Goal: Task Accomplishment & Management: Complete application form

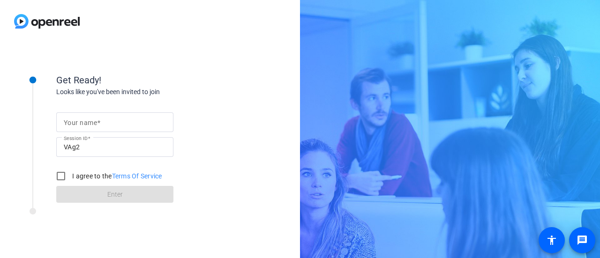
click at [84, 122] on mat-label "Your name" at bounding box center [80, 122] width 33 height 7
click at [84, 122] on input "Your name" at bounding box center [115, 122] width 102 height 11
type input "[PERSON_NAME]"
click at [62, 180] on input "I agree to the Terms Of Service" at bounding box center [61, 176] width 19 height 19
checkbox input "true"
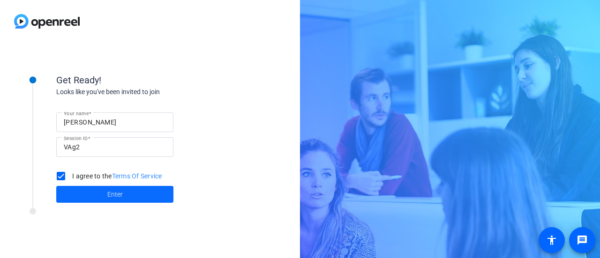
click at [123, 198] on span at bounding box center [114, 194] width 117 height 22
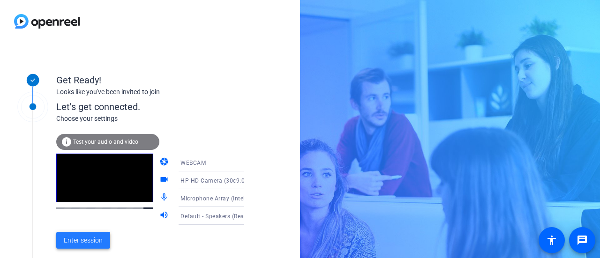
click at [89, 250] on span at bounding box center [83, 240] width 54 height 22
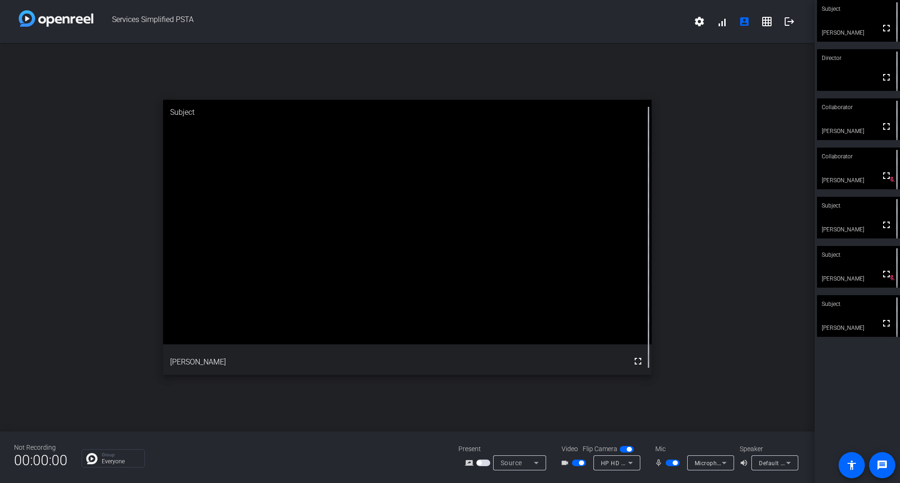
click at [599, 258] on button "button" at bounding box center [673, 463] width 14 height 7
click at [582, 258] on span "button" at bounding box center [581, 463] width 5 height 5
click at [577, 258] on span "button" at bounding box center [574, 463] width 5 height 5
click at [599, 258] on span "button" at bounding box center [668, 463] width 5 height 5
click at [599, 258] on span "button" at bounding box center [673, 463] width 14 height 7
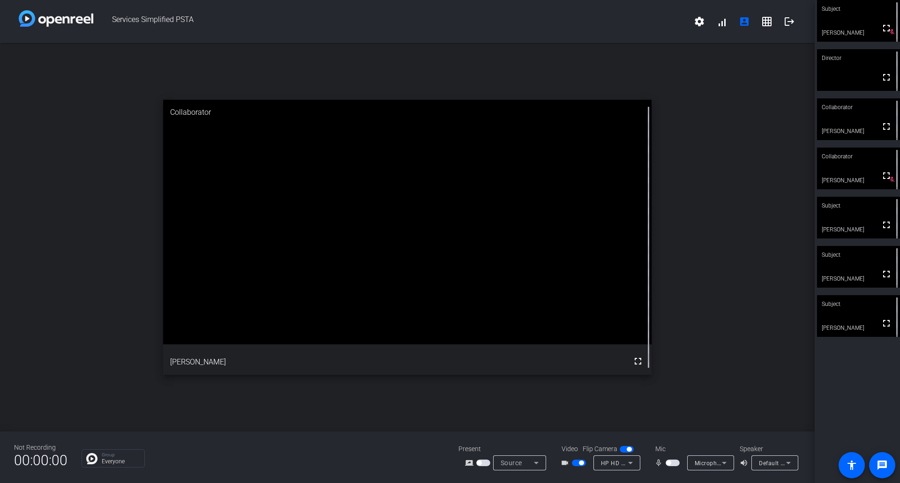
click at [599, 258] on span "button" at bounding box center [668, 463] width 5 height 5
click at [599, 258] on span "button" at bounding box center [675, 463] width 5 height 5
click at [584, 258] on span "button" at bounding box center [581, 463] width 5 height 5
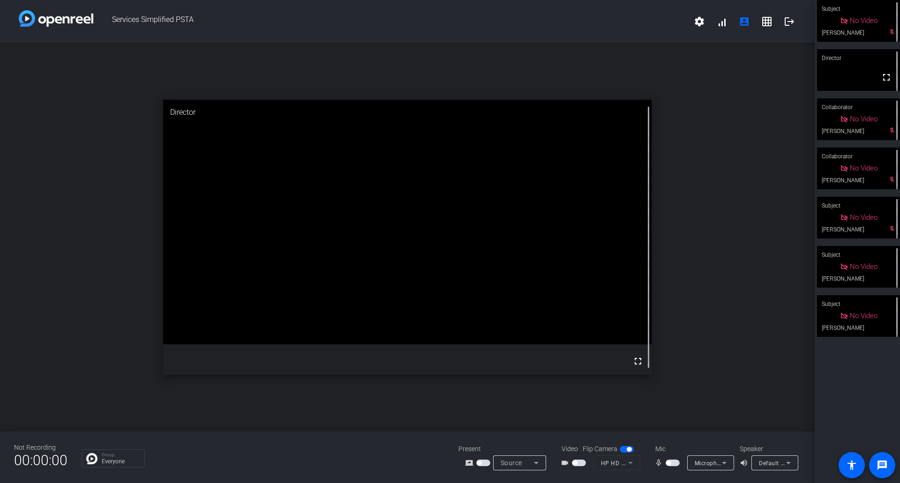
click at [599, 258] on span "button" at bounding box center [668, 463] width 5 height 5
click at [578, 258] on span "button" at bounding box center [579, 463] width 14 height 7
click at [599, 258] on span "button" at bounding box center [675, 463] width 5 height 5
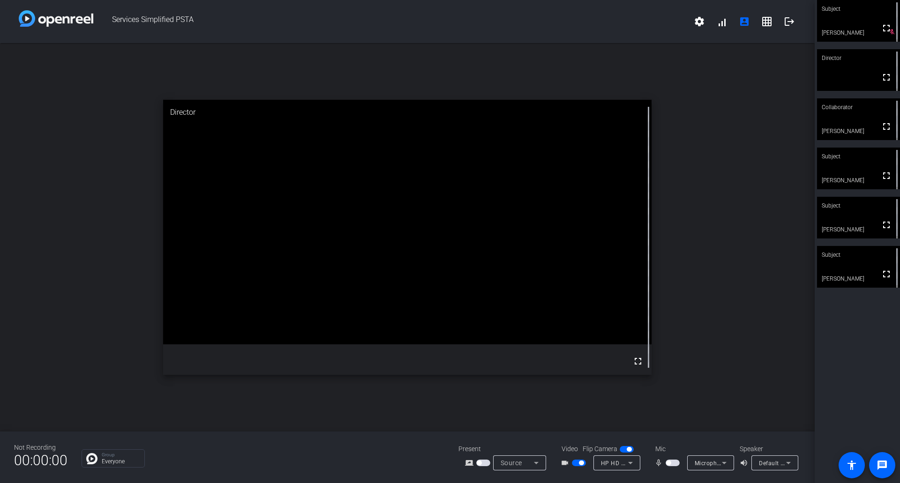
click at [599, 258] on span "button" at bounding box center [668, 463] width 5 height 5
